Goal: Task Accomplishment & Management: Complete application form

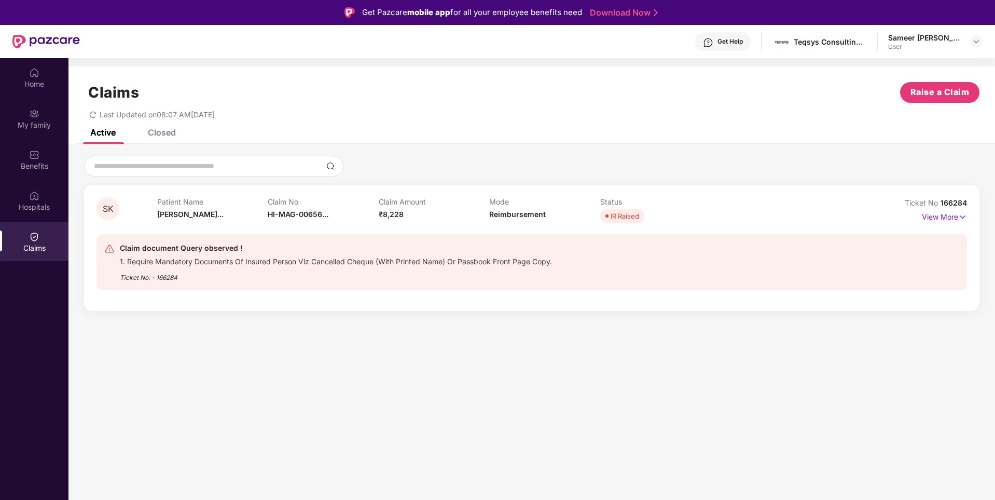
click at [492, 267] on div "Ticket No. - 166284" at bounding box center [336, 274] width 432 height 16
click at [941, 219] on p "View More" at bounding box center [944, 216] width 45 height 14
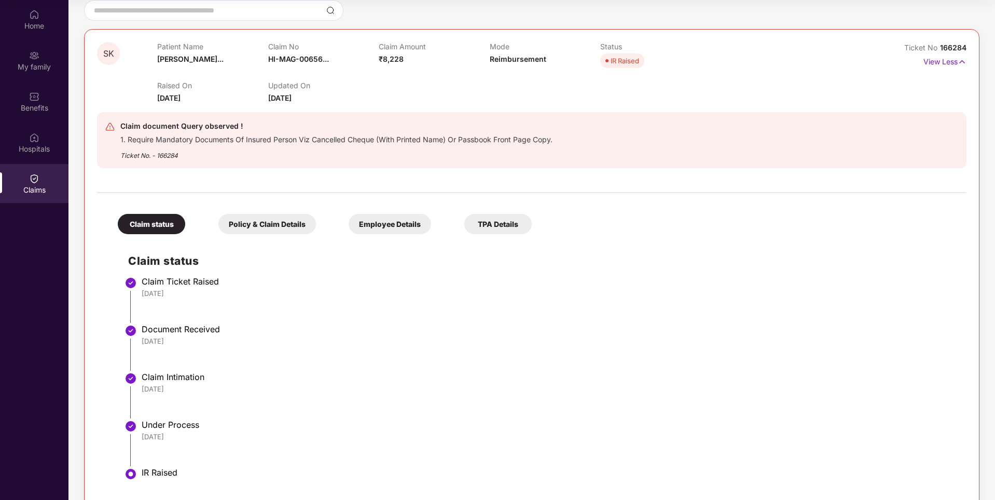
scroll to position [117, 0]
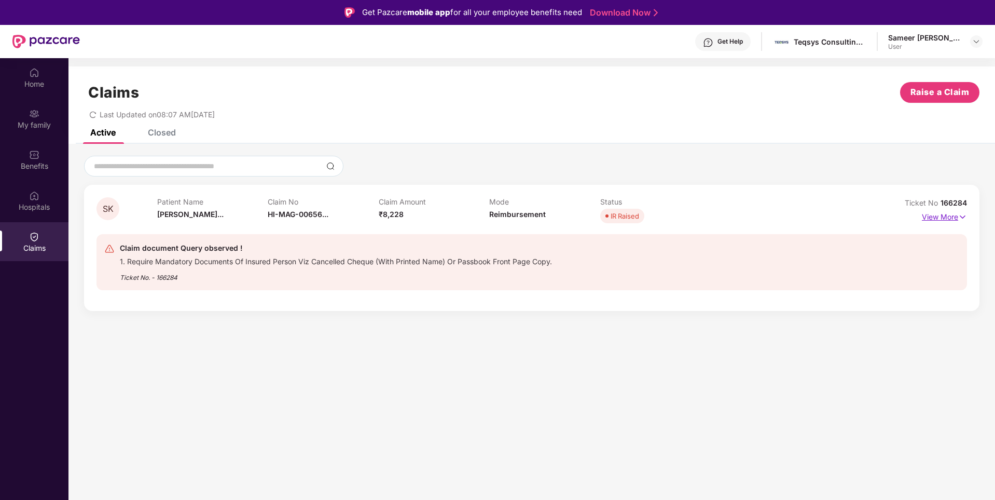
click at [929, 219] on p "View More" at bounding box center [944, 216] width 45 height 14
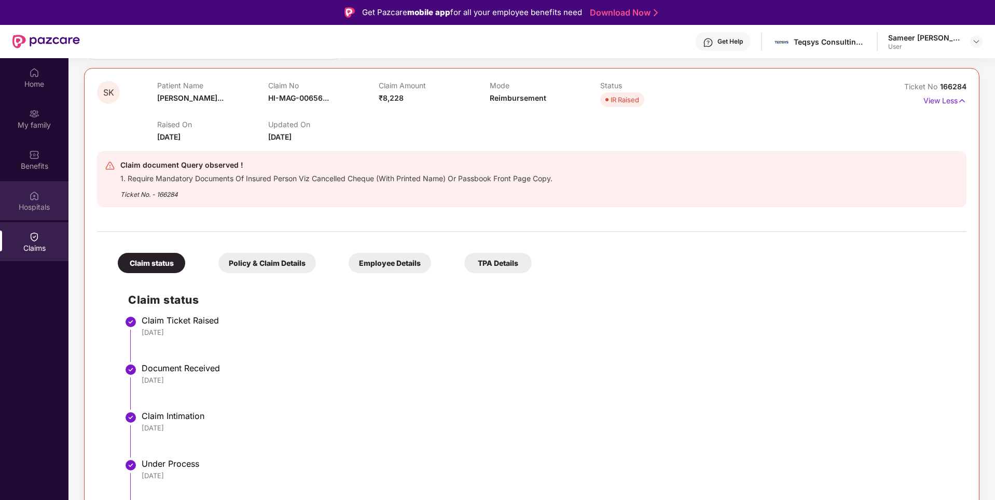
click at [30, 204] on div "Hospitals" at bounding box center [34, 207] width 68 height 10
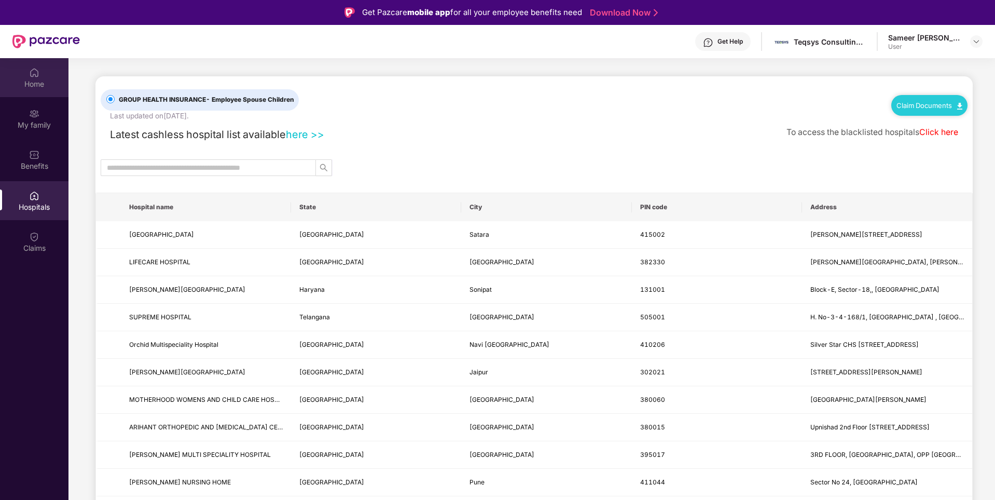
click at [31, 74] on img at bounding box center [34, 72] width 10 height 10
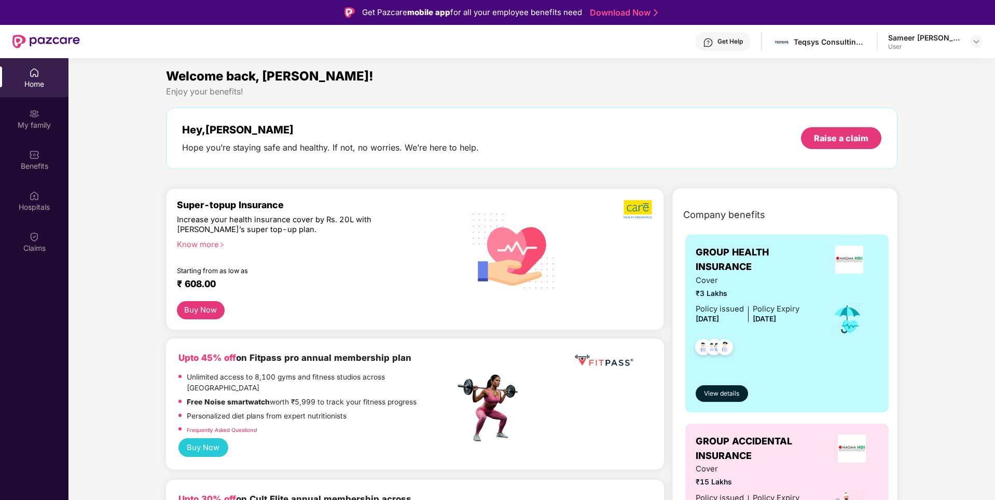
click at [901, 40] on div "Sameer [PERSON_NAME]" at bounding box center [924, 38] width 73 height 10
click at [972, 38] on img at bounding box center [976, 41] width 8 height 8
click at [911, 98] on div "Sameer [PERSON_NAME]" at bounding box center [933, 95] width 89 height 10
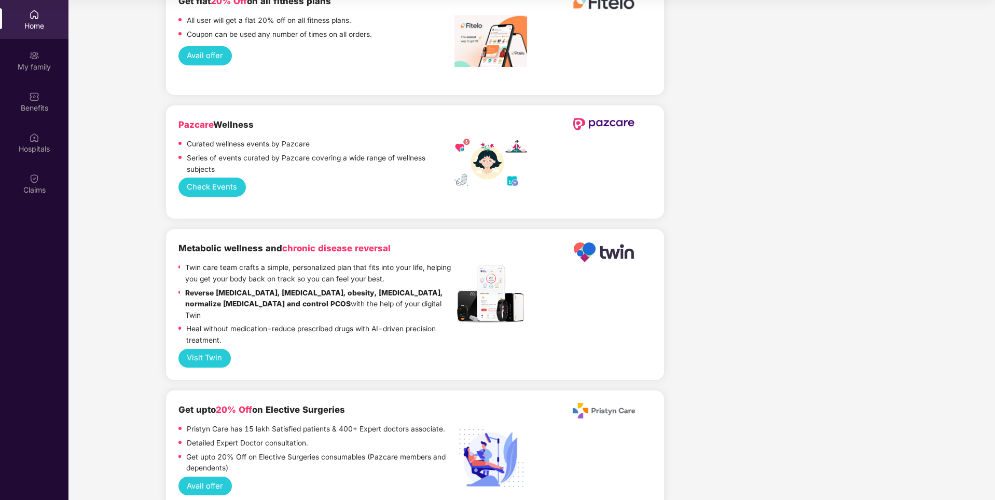
scroll to position [1688, 0]
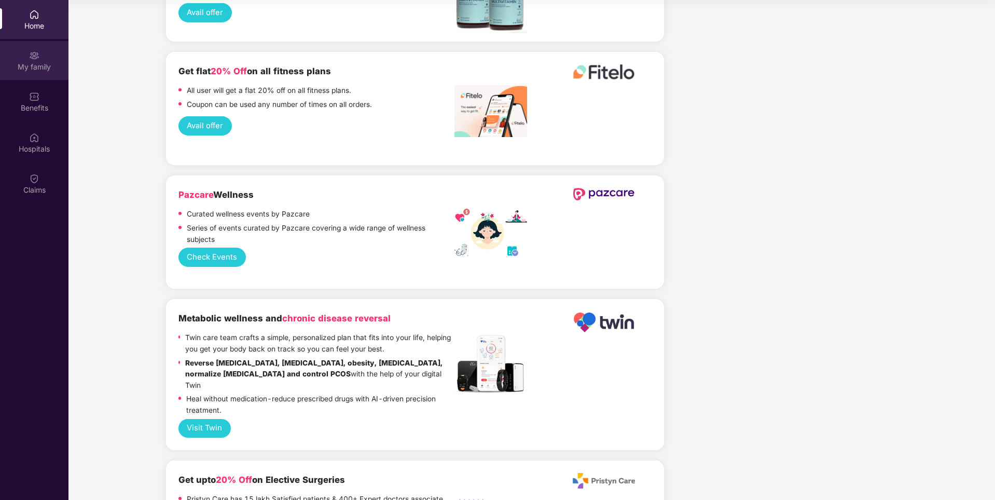
click at [35, 56] on img at bounding box center [34, 55] width 10 height 10
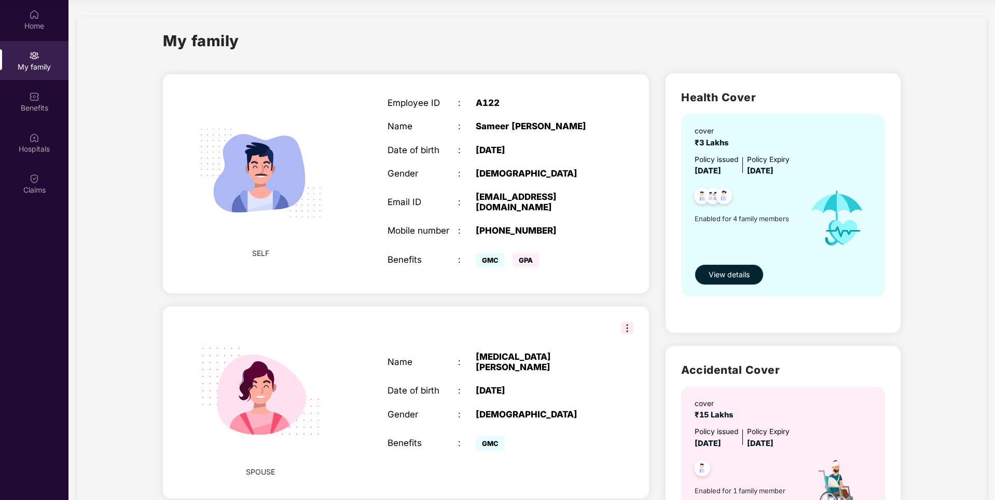
click at [720, 277] on span "View details" at bounding box center [729, 274] width 41 height 11
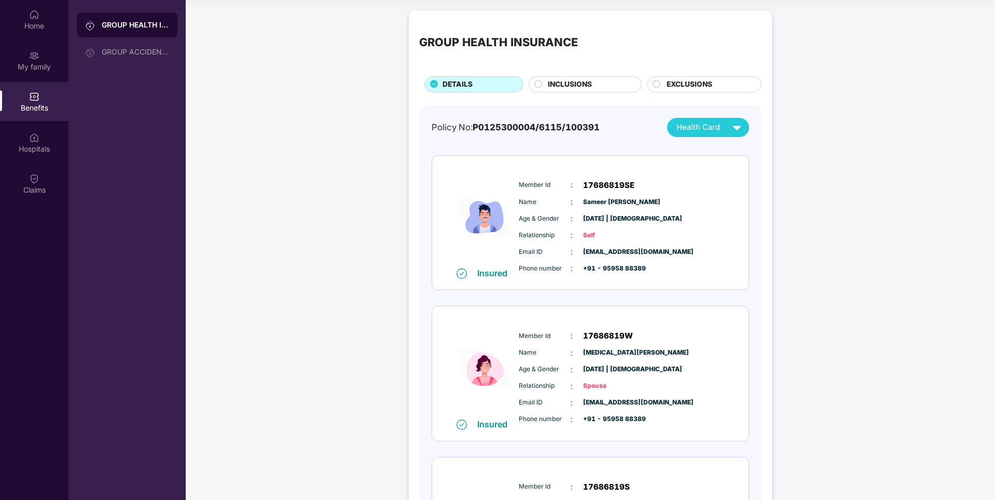
click at [555, 86] on span "INCLUSIONS" at bounding box center [570, 84] width 44 height 11
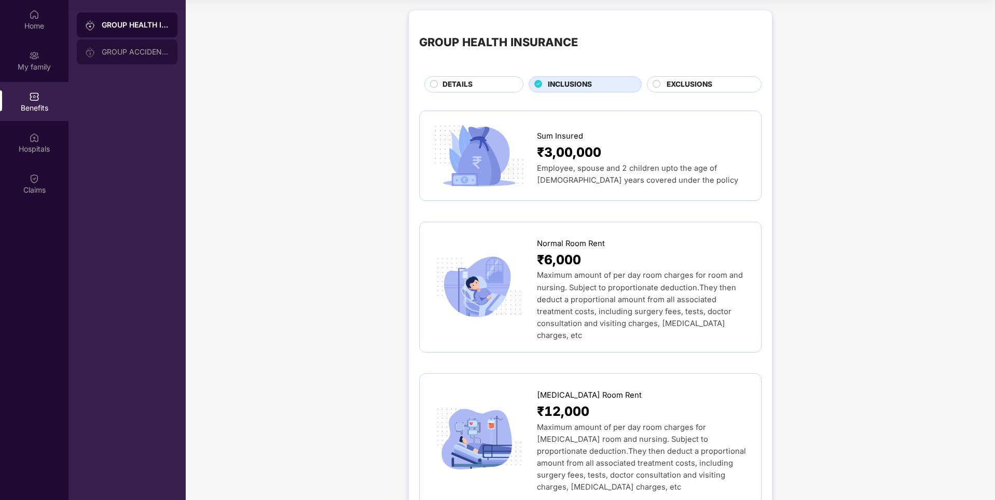
click at [143, 52] on div "GROUP ACCIDENTAL INSURANCE" at bounding box center [135, 52] width 67 height 8
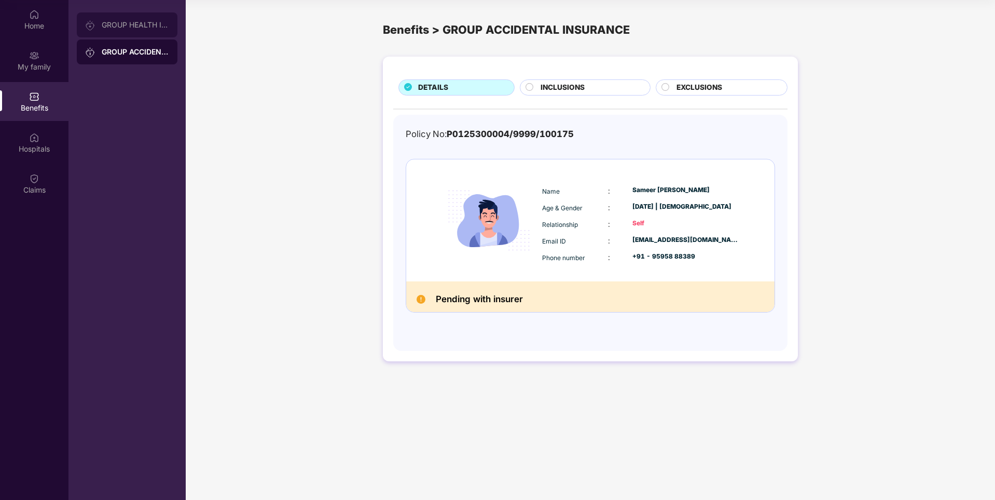
click at [127, 30] on div "GROUP HEALTH INSURANCE" at bounding box center [127, 24] width 101 height 25
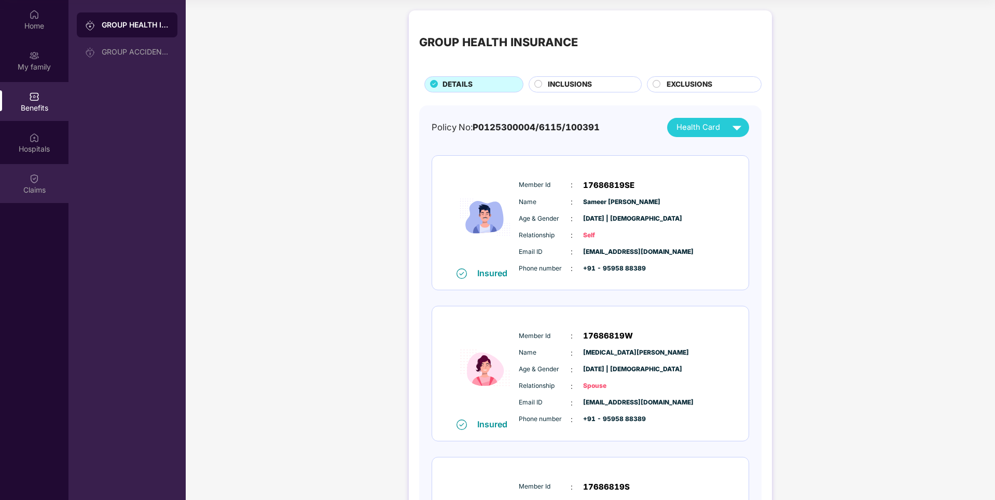
click at [35, 178] on img at bounding box center [34, 178] width 10 height 10
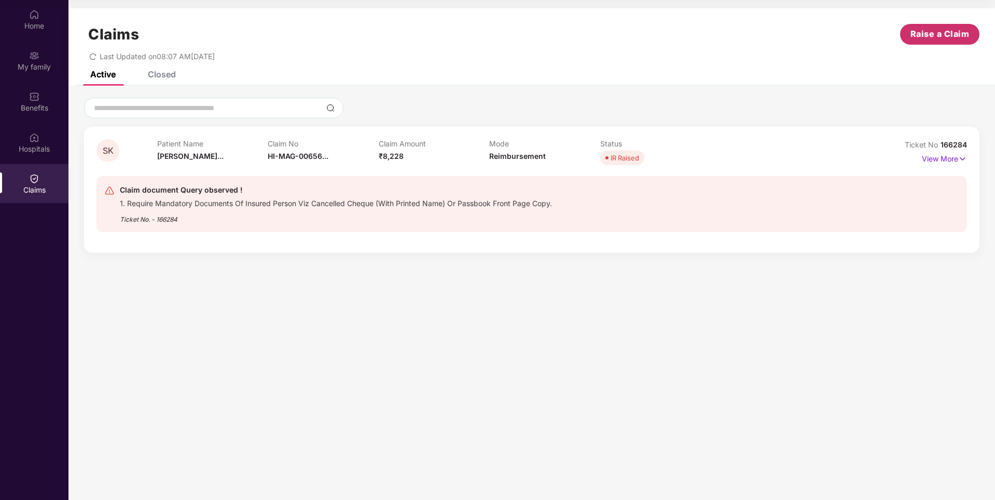
click at [916, 31] on span "Raise a Claim" at bounding box center [939, 33] width 59 height 13
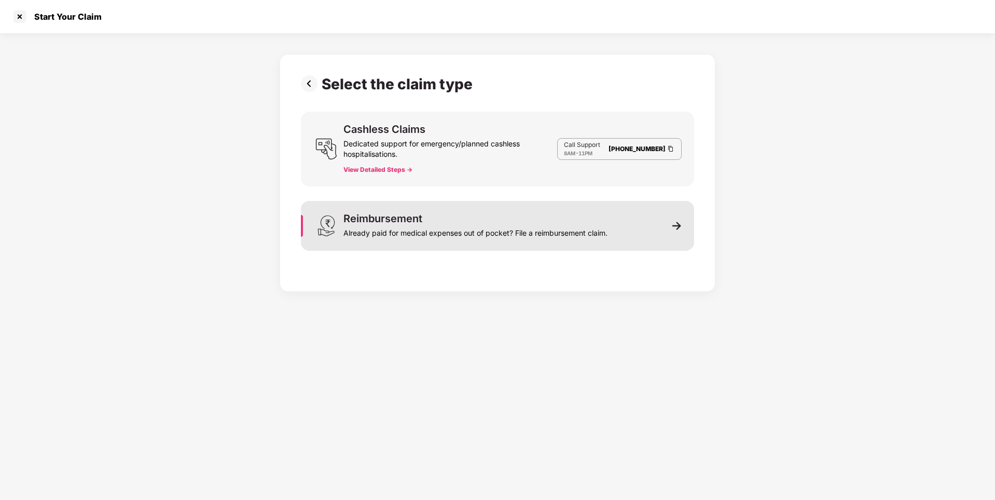
scroll to position [25, 0]
